Goal: Find contact information: Find contact information

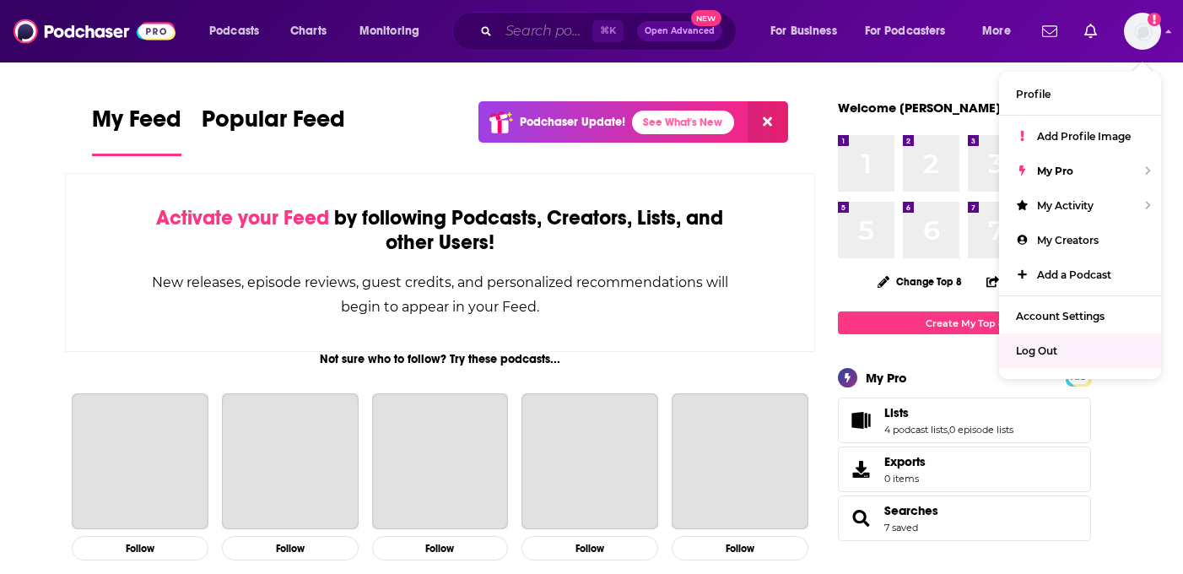
click at [549, 37] on input "Search podcasts, credits, & more..." at bounding box center [546, 31] width 94 height 27
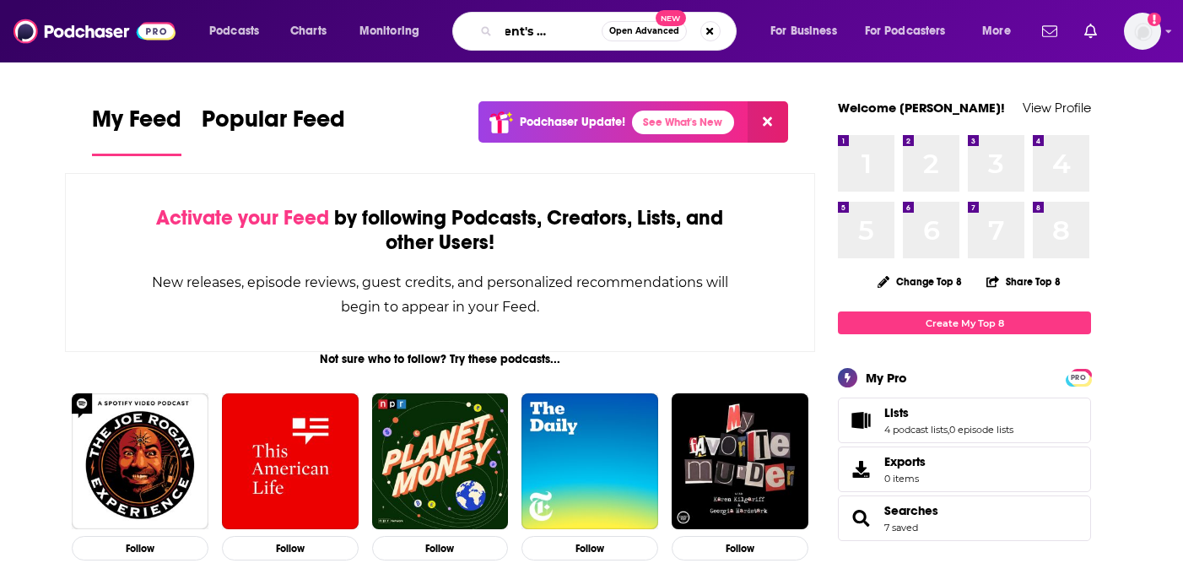
scroll to position [0, 46]
type input "president's daily brief"
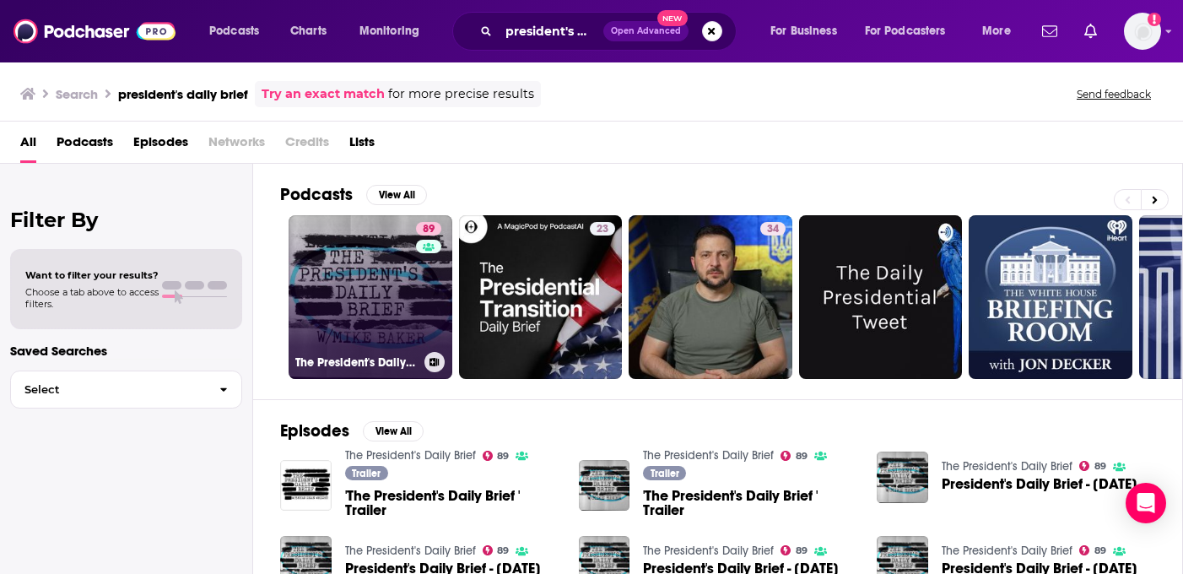
click at [380, 312] on link "89 The President's Daily Brief" at bounding box center [371, 297] width 164 height 164
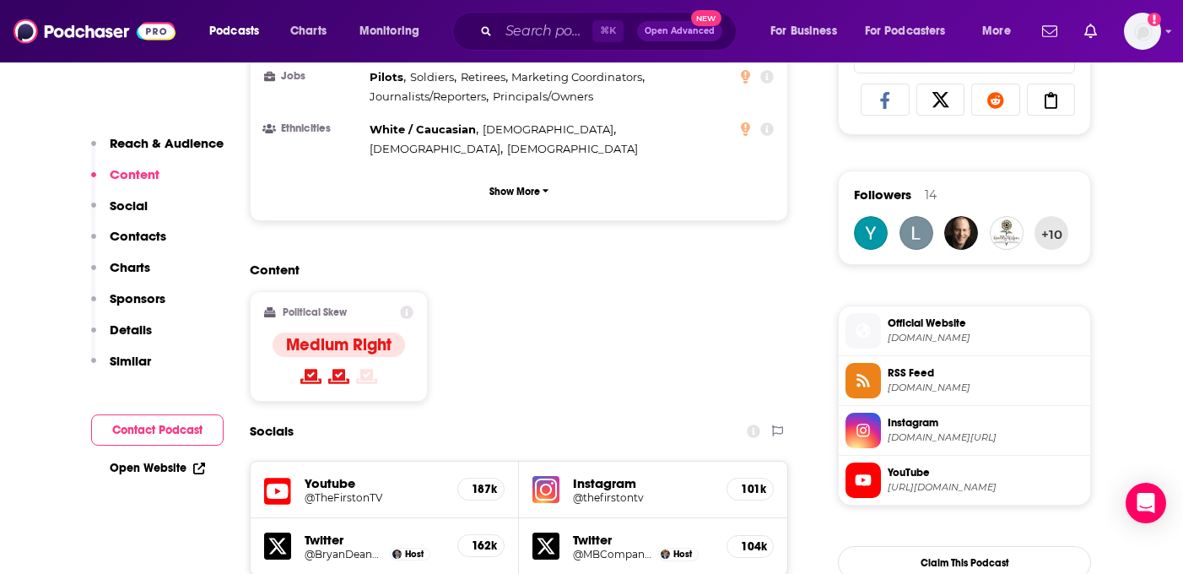
scroll to position [1129, 0]
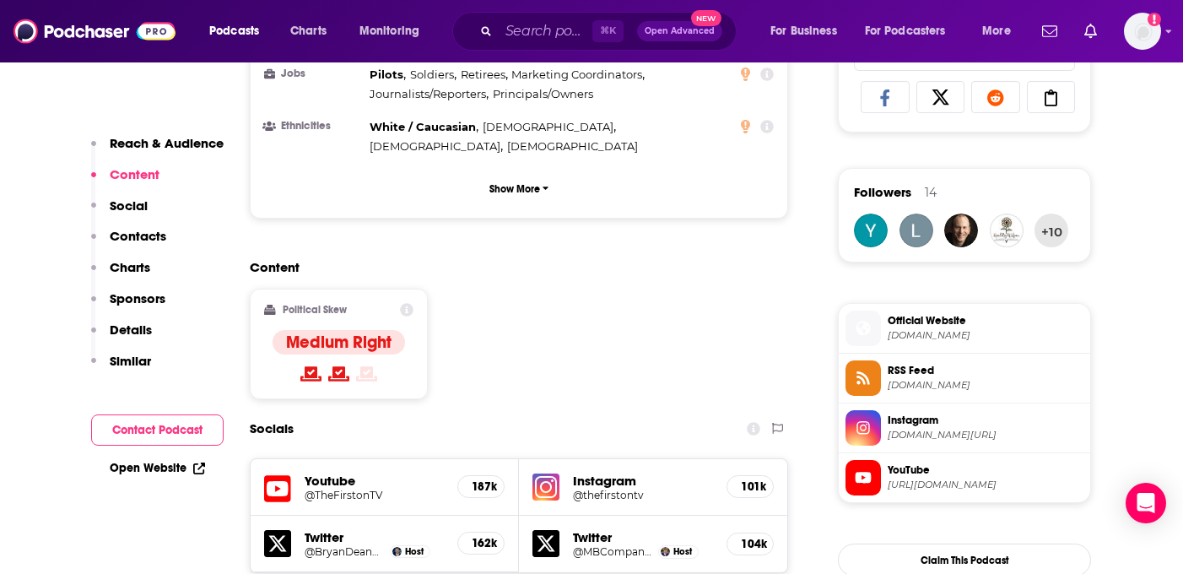
click at [330, 473] on h5 "Youtube" at bounding box center [374, 481] width 139 height 16
click at [330, 489] on h5 "@TheFirstonTV" at bounding box center [374, 495] width 139 height 13
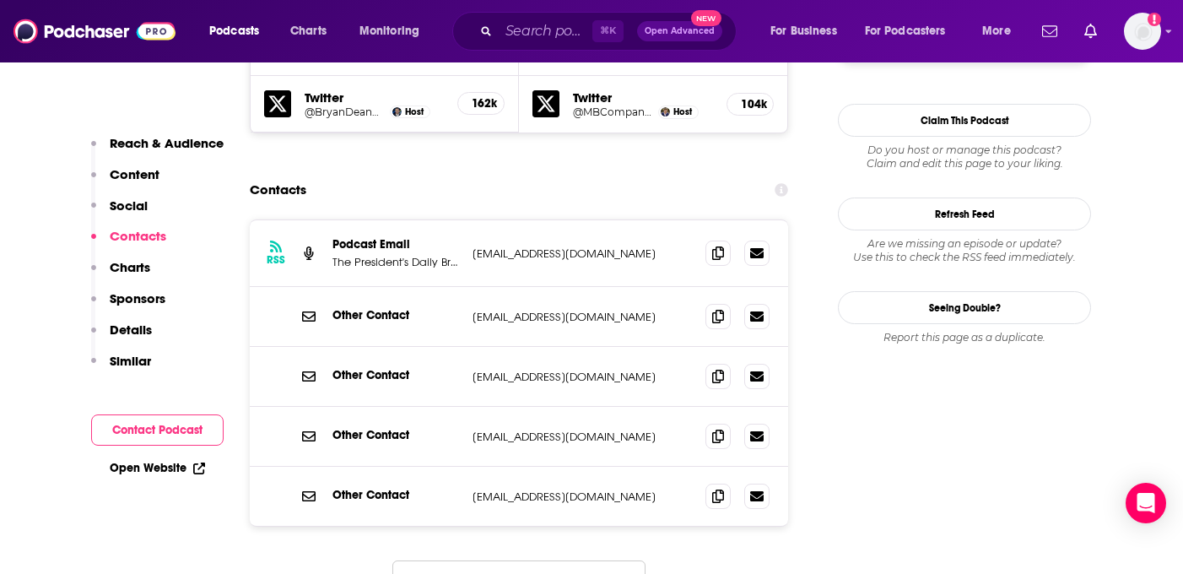
scroll to position [1567, 0]
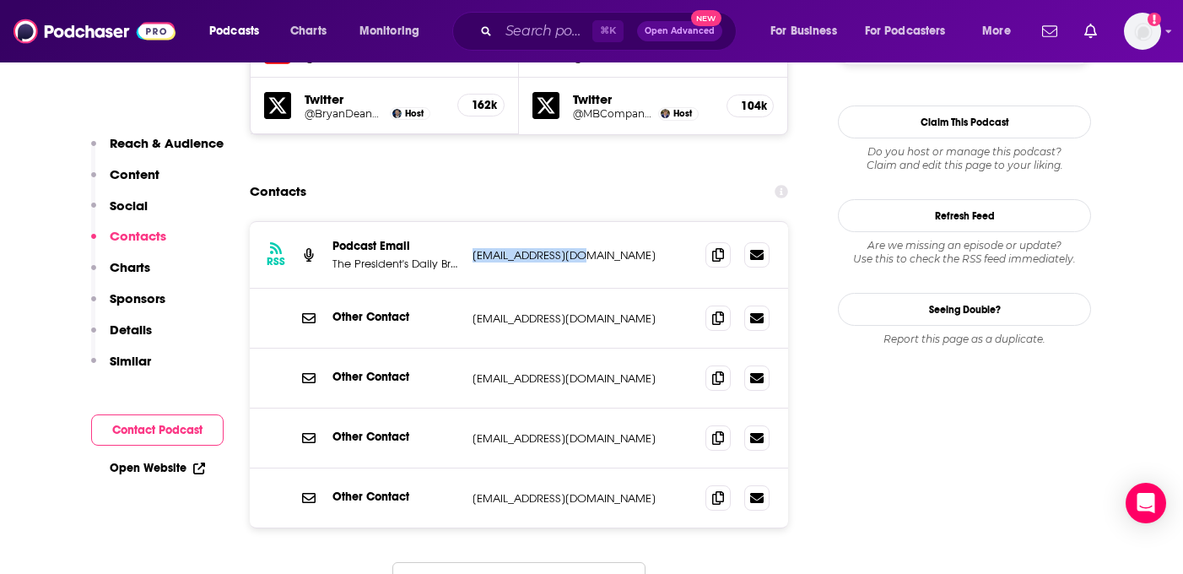
drag, startPoint x: 576, startPoint y: 180, endPoint x: 473, endPoint y: 181, distance: 103.8
click at [473, 248] on p "[EMAIL_ADDRESS][DOMAIN_NAME]" at bounding box center [582, 255] width 219 height 14
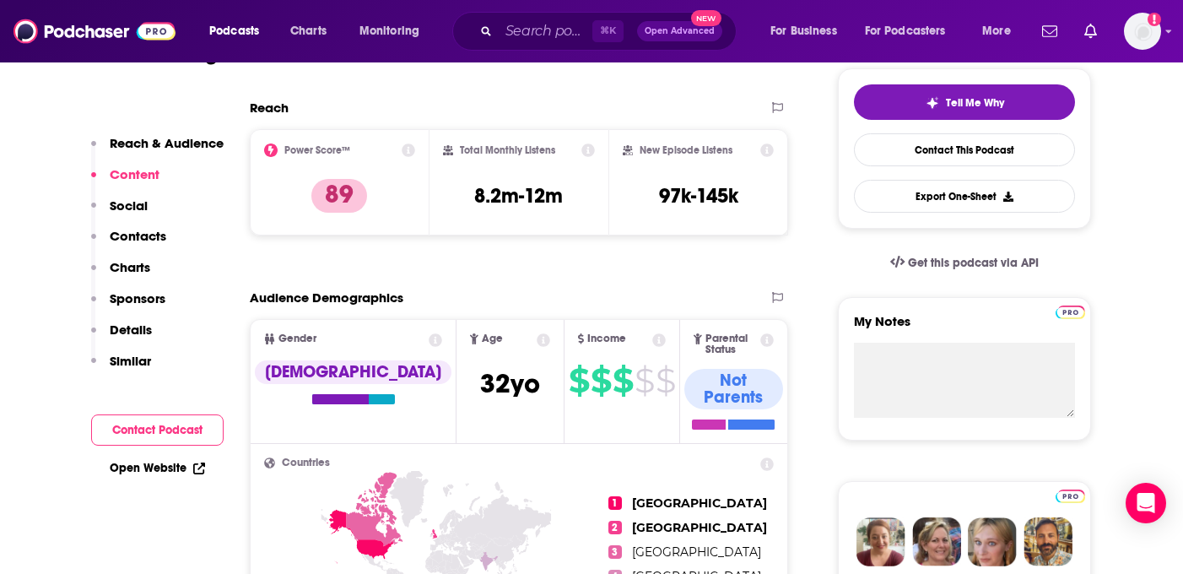
scroll to position [0, 0]
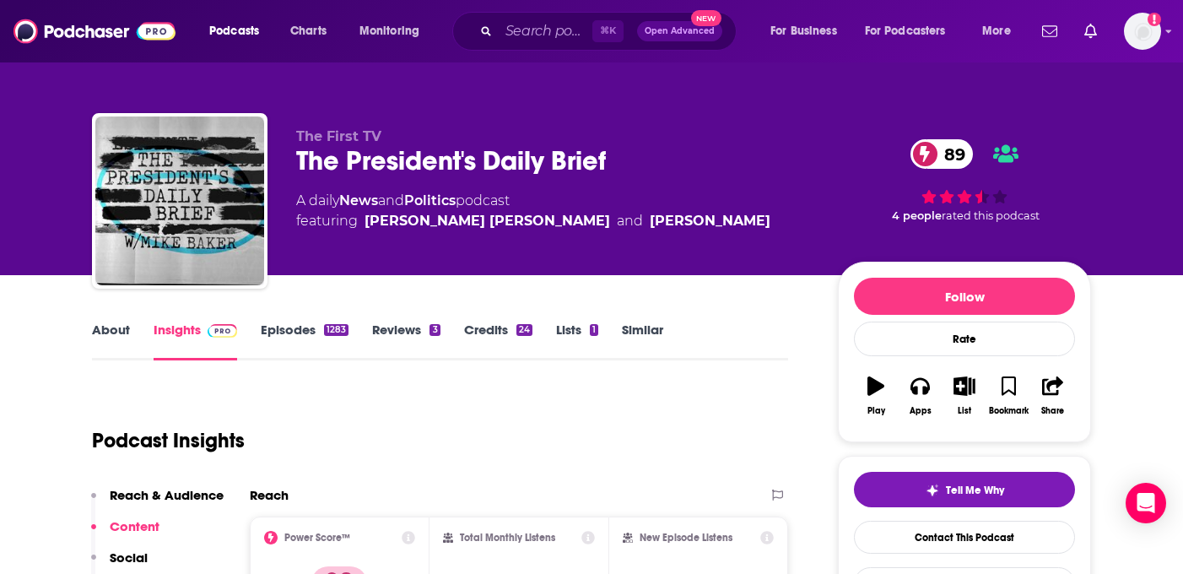
click at [551, 38] on input "Search podcasts, credits, & more..." at bounding box center [546, 31] width 94 height 27
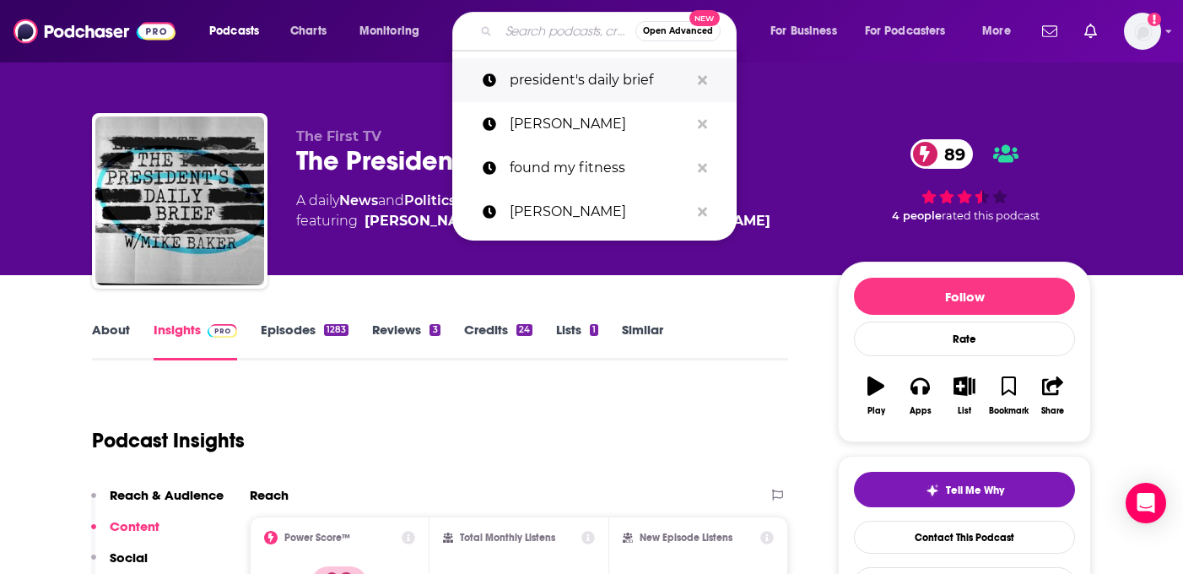
click at [550, 82] on p "president's daily brief" at bounding box center [600, 80] width 180 height 44
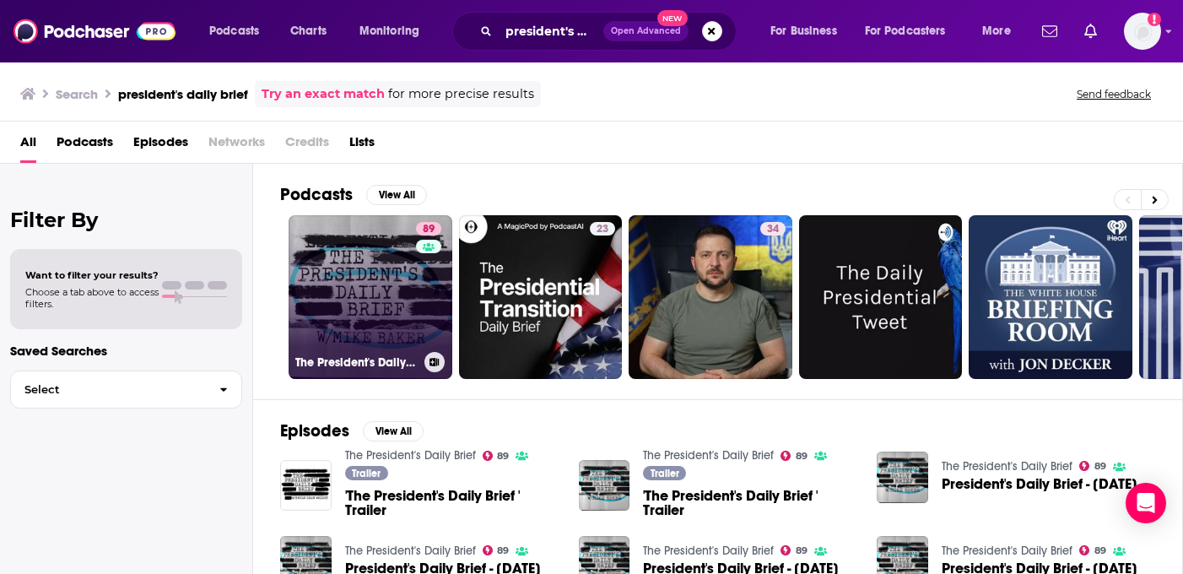
click at [375, 302] on link "89 The President's Daily Brief" at bounding box center [371, 297] width 164 height 164
